Goal: Navigation & Orientation: Find specific page/section

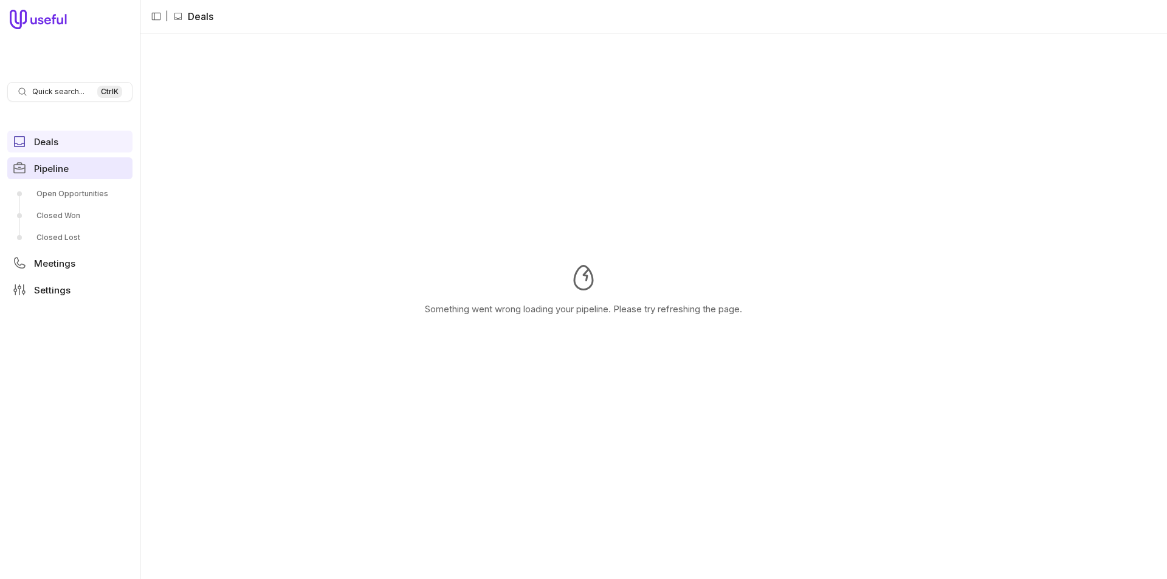
click at [55, 172] on span "Pipeline" at bounding box center [51, 168] width 35 height 9
